Goal: Check status

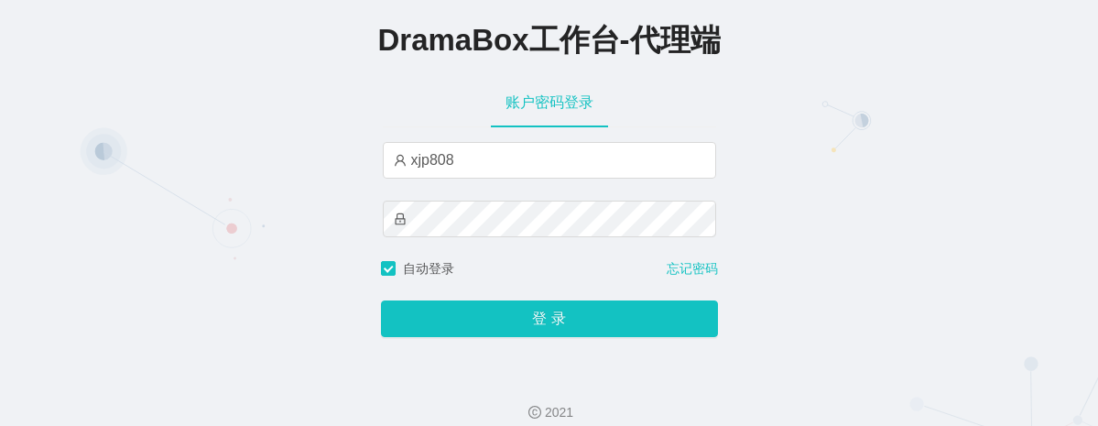
type input "yn04"
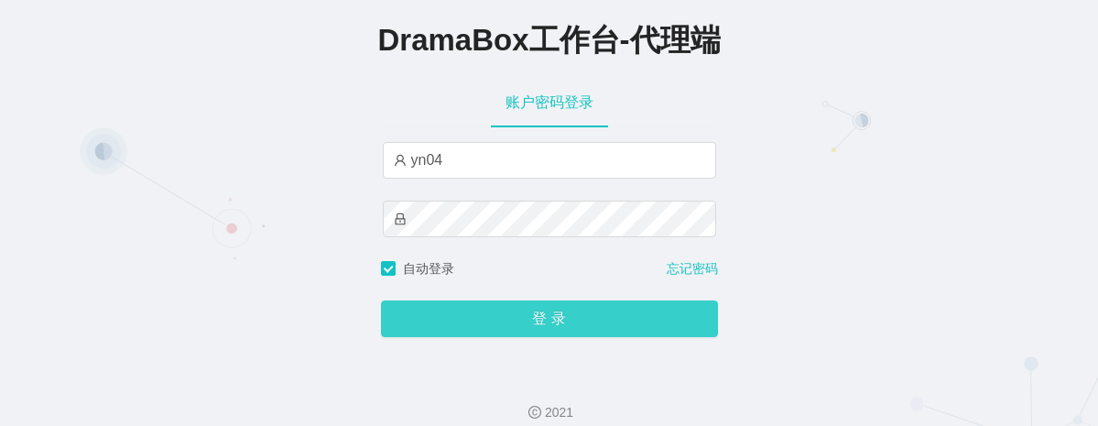
click at [569, 324] on button "登 录" at bounding box center [549, 318] width 337 height 37
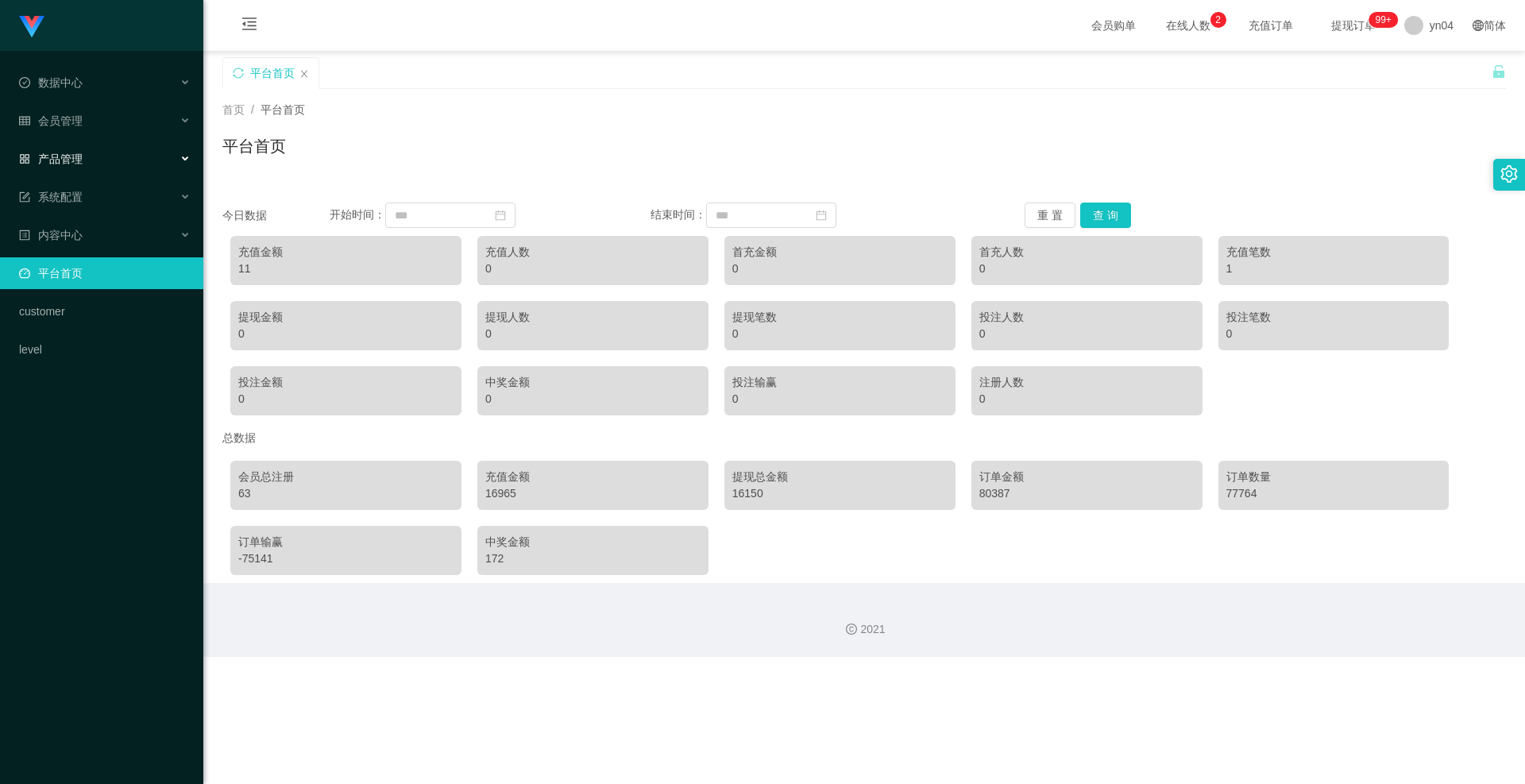
click at [101, 155] on div "产品管理" at bounding box center [101, 159] width 203 height 32
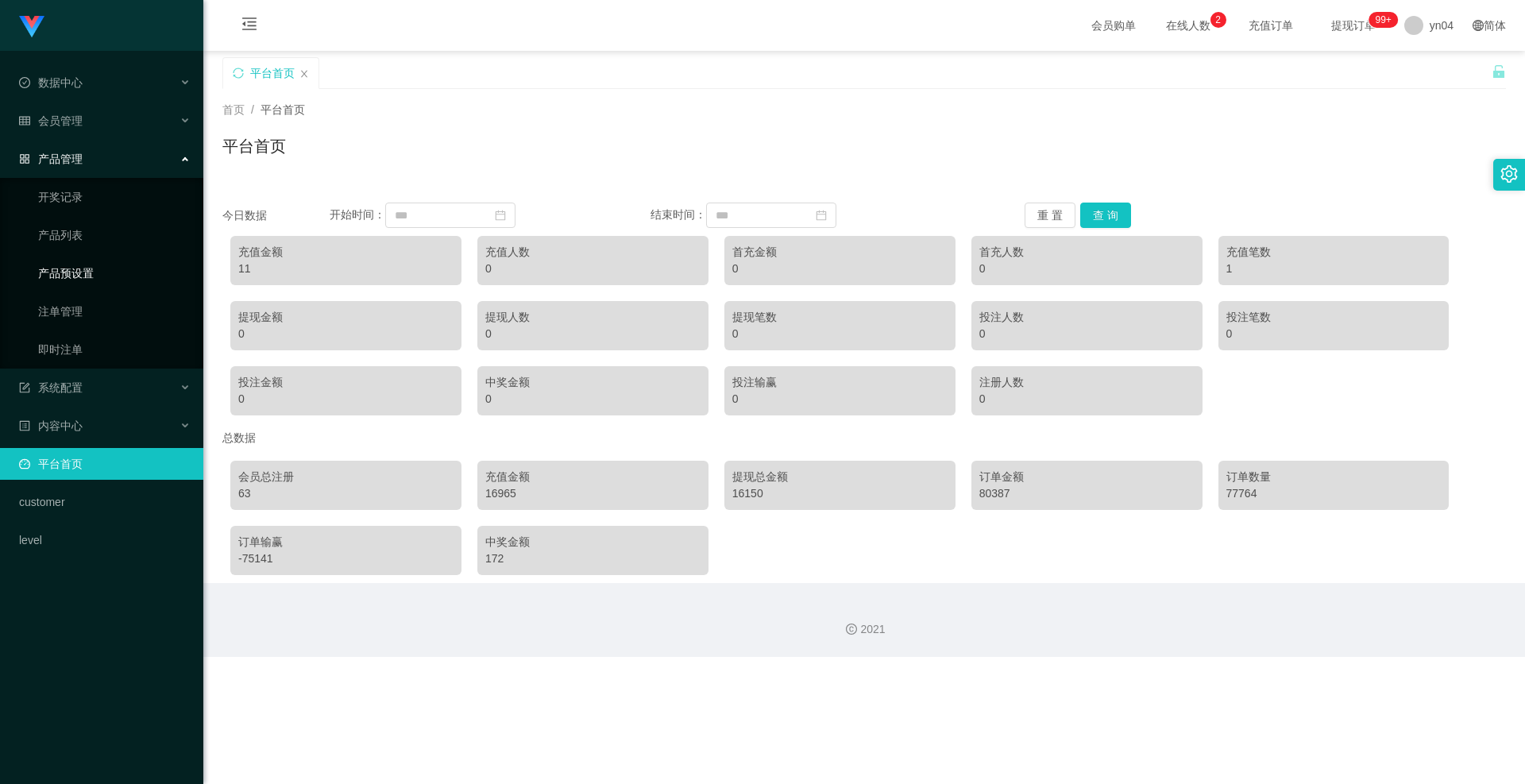
click at [76, 267] on link "产品预设置" at bounding box center [115, 273] width 153 height 32
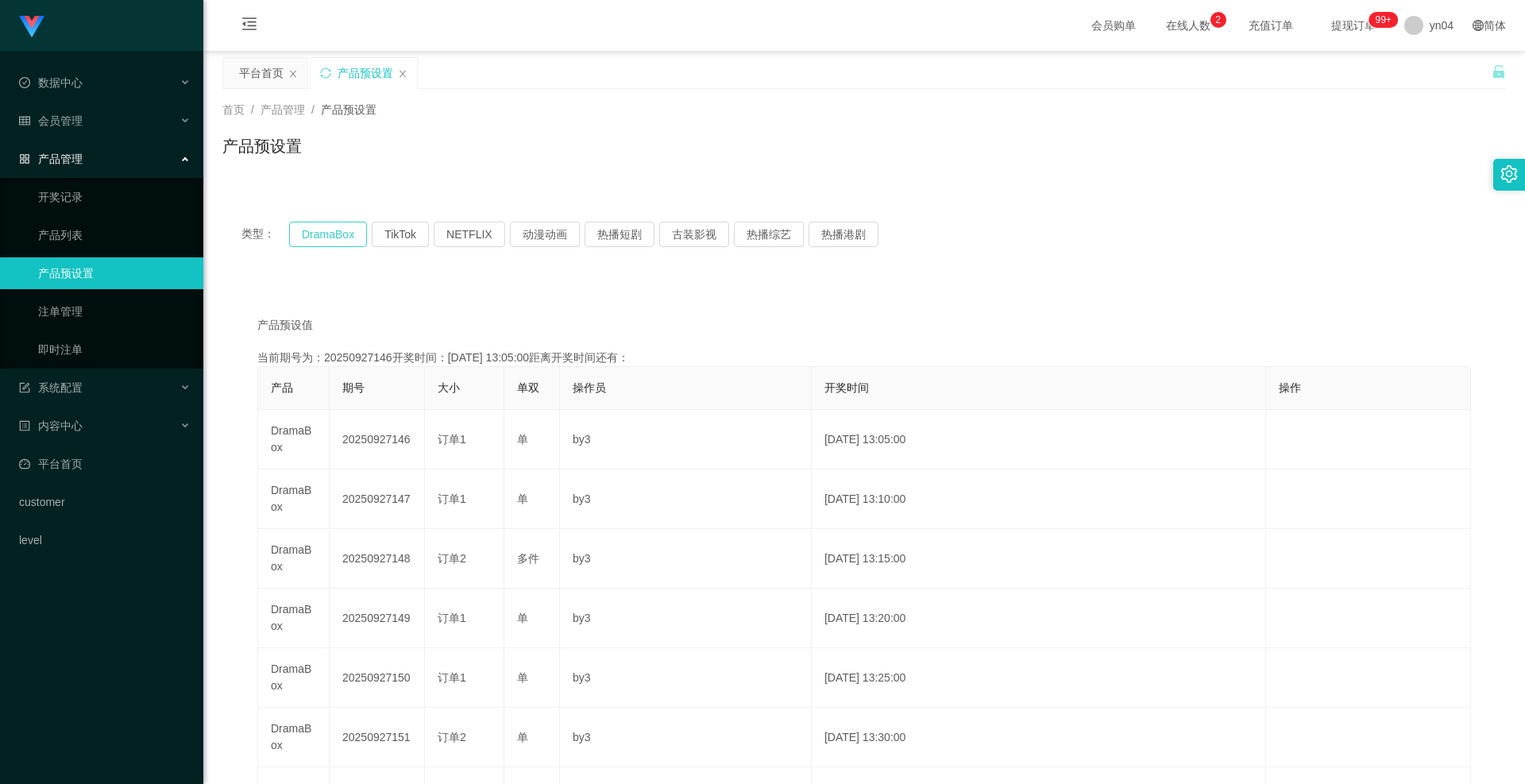
click at [332, 233] on button "DramaBox" at bounding box center [328, 234] width 78 height 25
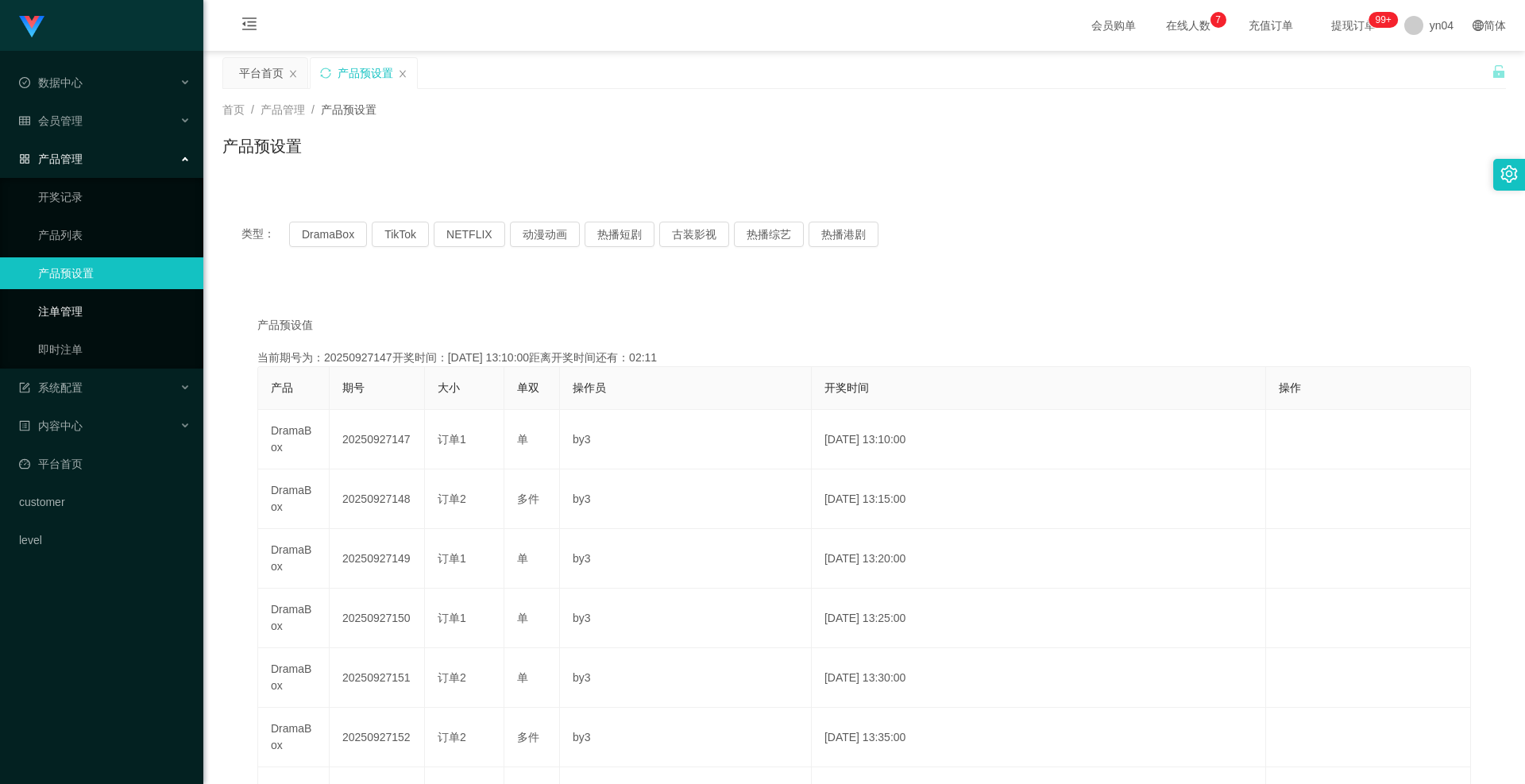
click at [101, 306] on link "注单管理" at bounding box center [115, 311] width 153 height 32
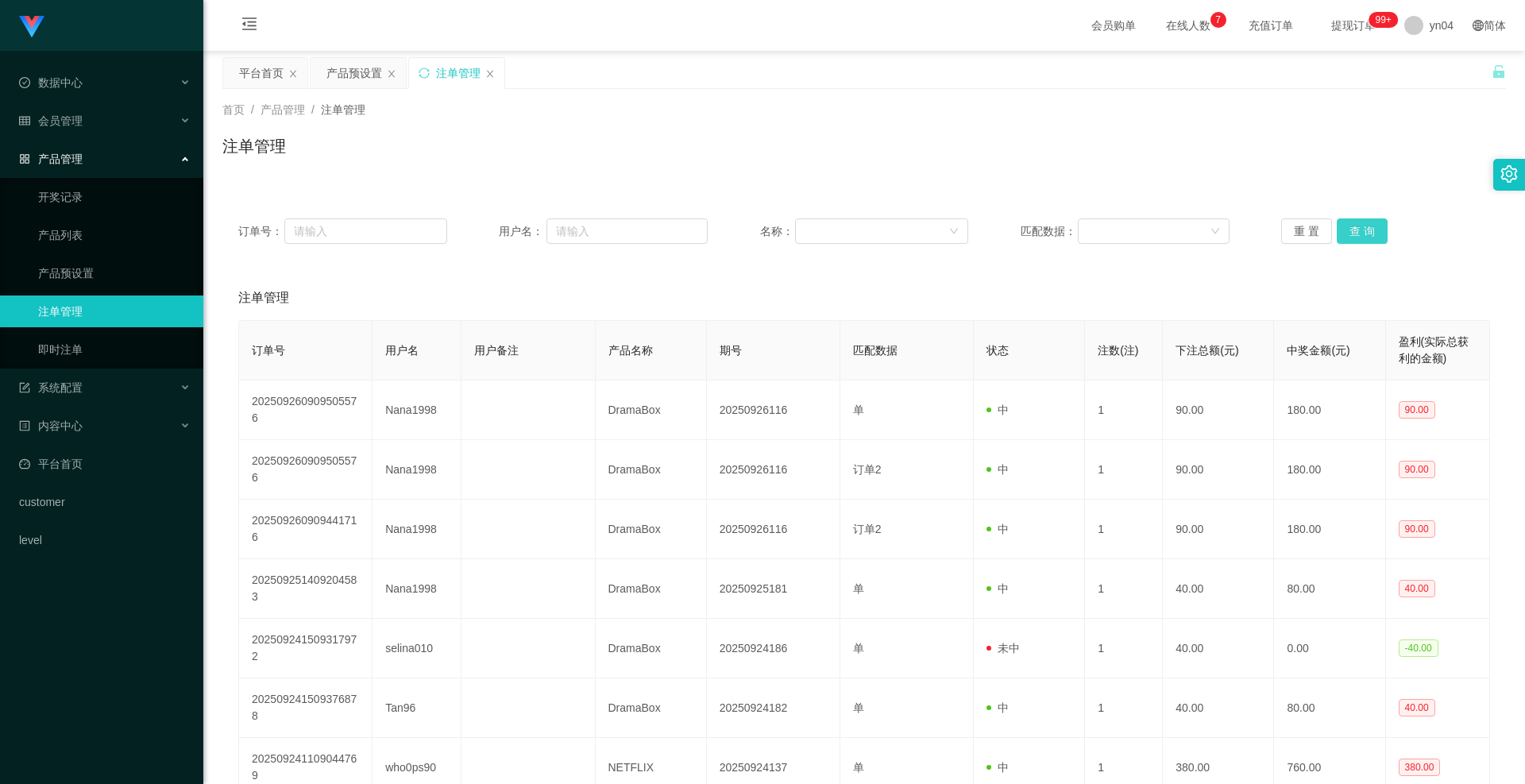
click at [952, 238] on button "查 询" at bounding box center [1362, 231] width 51 height 25
click at [952, 238] on div "重 置 查 询" at bounding box center [1385, 231] width 209 height 25
click at [952, 238] on button "查 询" at bounding box center [1371, 231] width 69 height 25
click at [952, 238] on div "重 置 查 询" at bounding box center [1385, 231] width 209 height 25
click at [952, 238] on button "查 询" at bounding box center [1362, 231] width 51 height 25
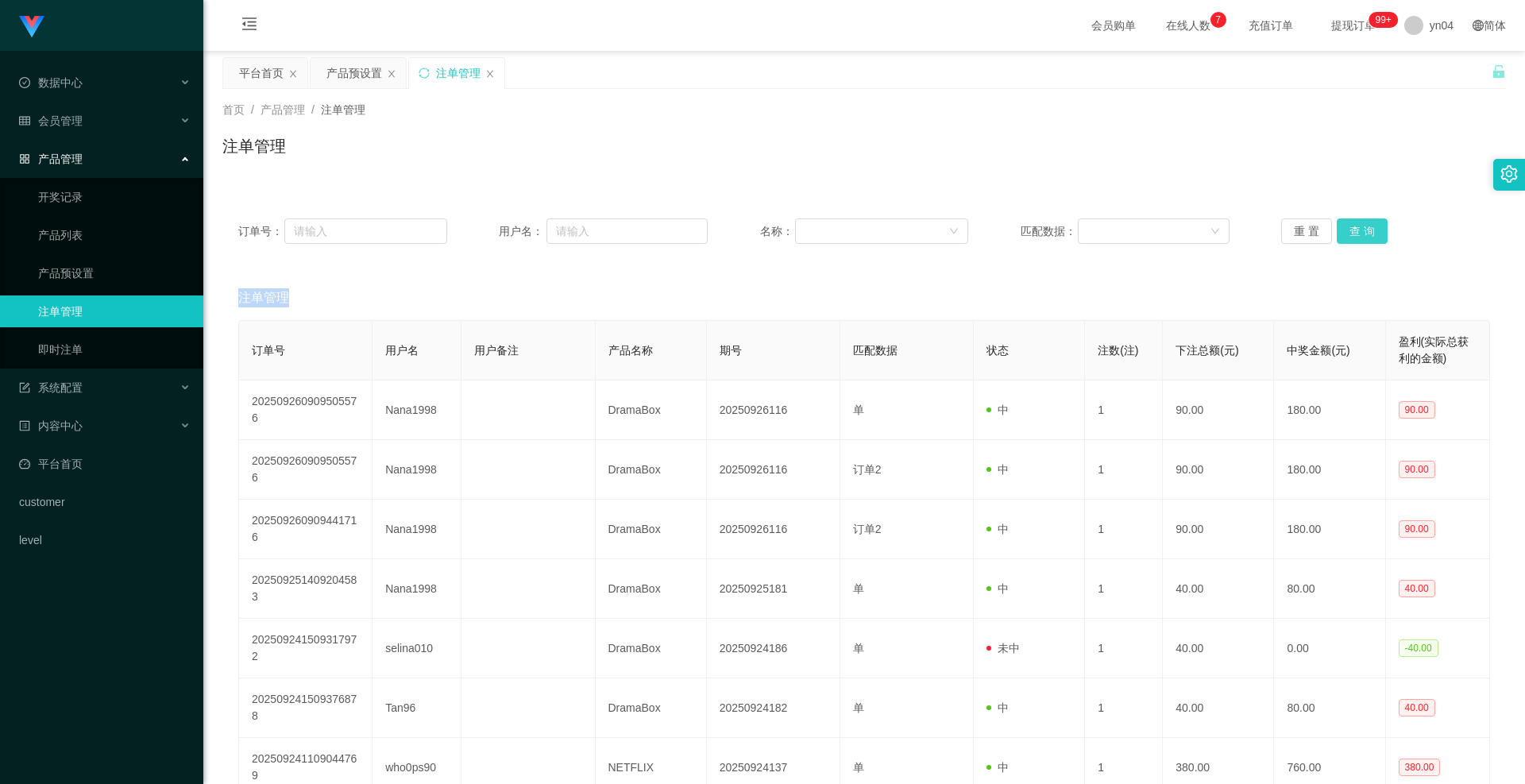
click at [952, 237] on button "查 询" at bounding box center [1362, 231] width 51 height 25
click at [952, 237] on div "重 置 查 询" at bounding box center [1385, 231] width 209 height 25
click at [952, 237] on button "查 询" at bounding box center [1362, 231] width 51 height 25
click at [952, 237] on div "重 置 查 询" at bounding box center [1385, 231] width 209 height 25
click at [952, 237] on button "查 询" at bounding box center [1362, 231] width 51 height 25
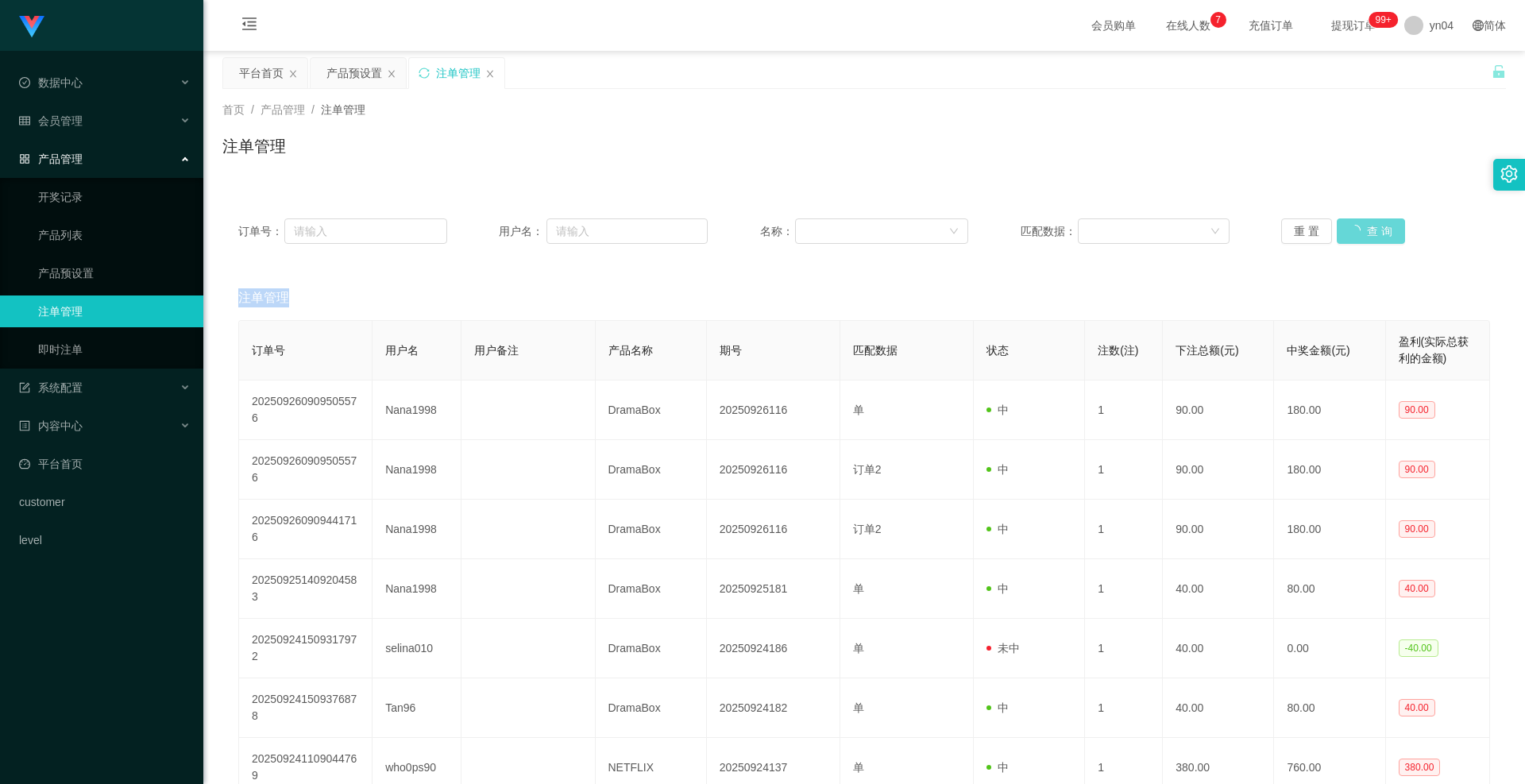
click at [952, 237] on div "重 置 查 询" at bounding box center [1385, 231] width 209 height 25
